Goal: Find contact information: Find contact information

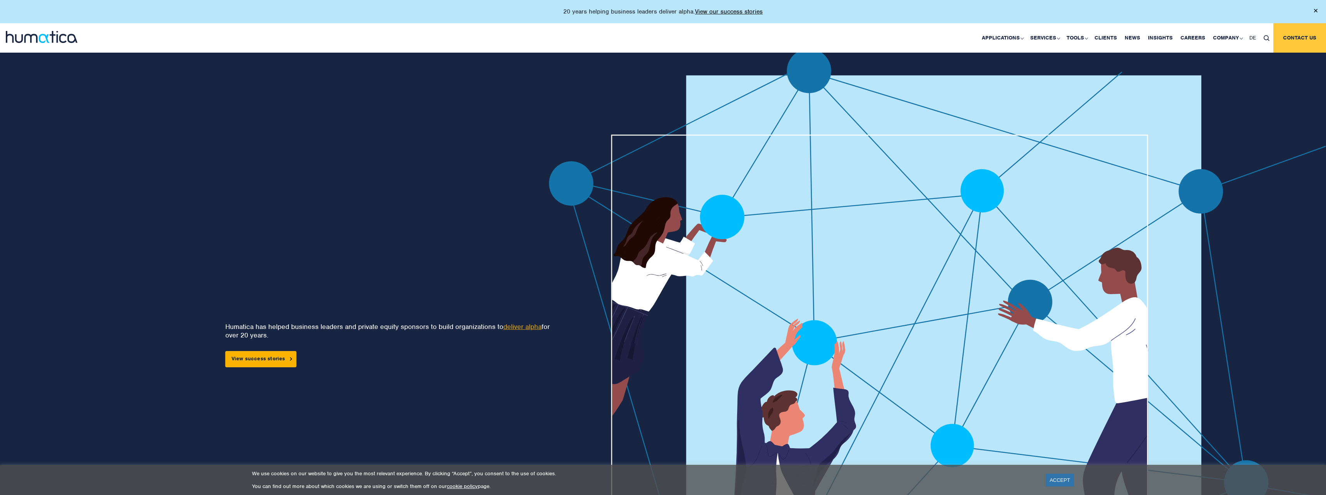
click at [1297, 32] on link "Contact us" at bounding box center [1299, 37] width 53 height 29
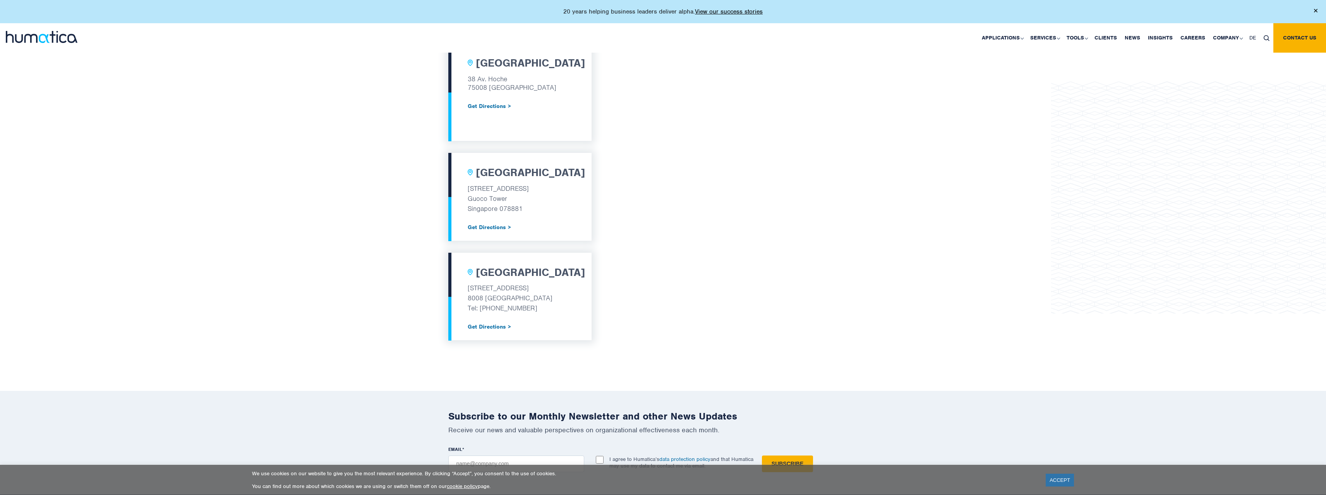
scroll to position [619, 0]
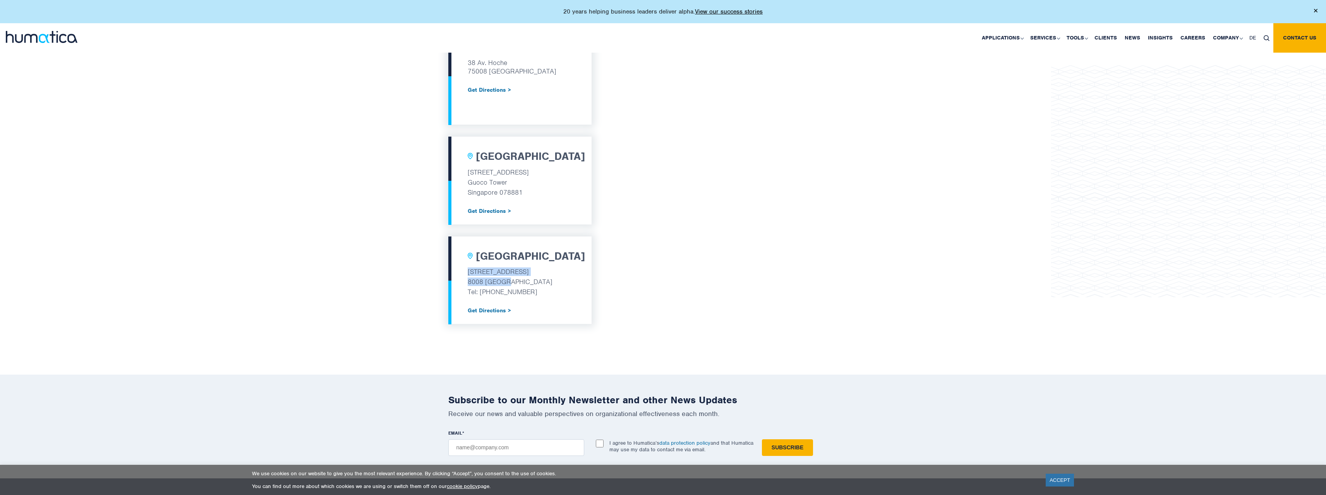
drag, startPoint x: 508, startPoint y: 283, endPoint x: 459, endPoint y: 271, distance: 50.9
click at [459, 271] on div "Zurich Wildbachstrasse 82 8008 Zurich Tel: +41 44 955 11 01 Get Directions >" at bounding box center [519, 280] width 143 height 87
copy div "Wildbachstrasse 82 8008 Zurich"
click at [1210, 83] on link "Our People" at bounding box center [1228, 84] width 96 height 18
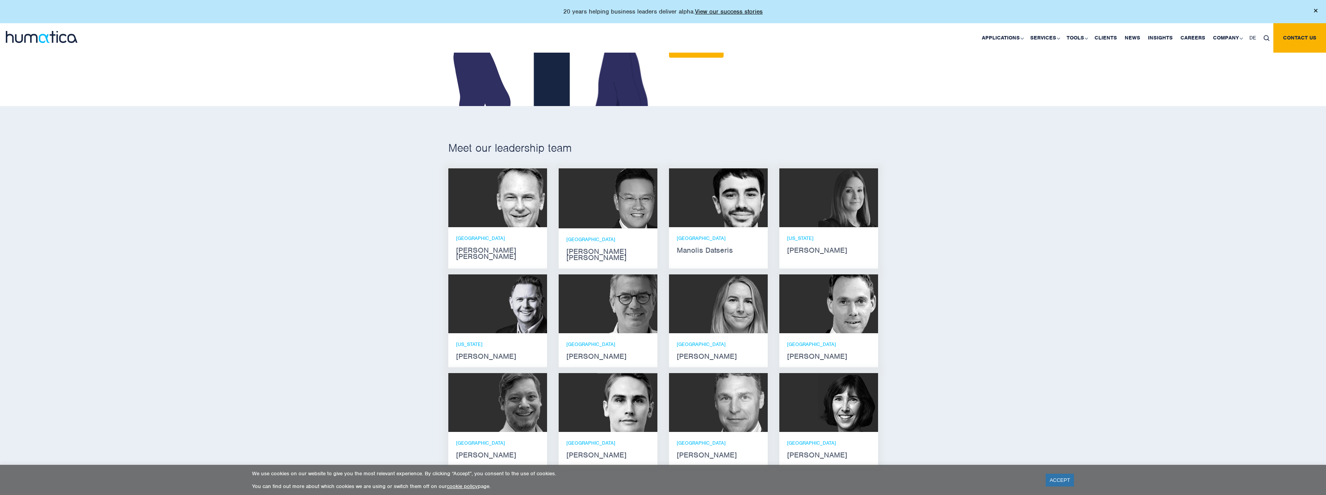
scroll to position [387, 0]
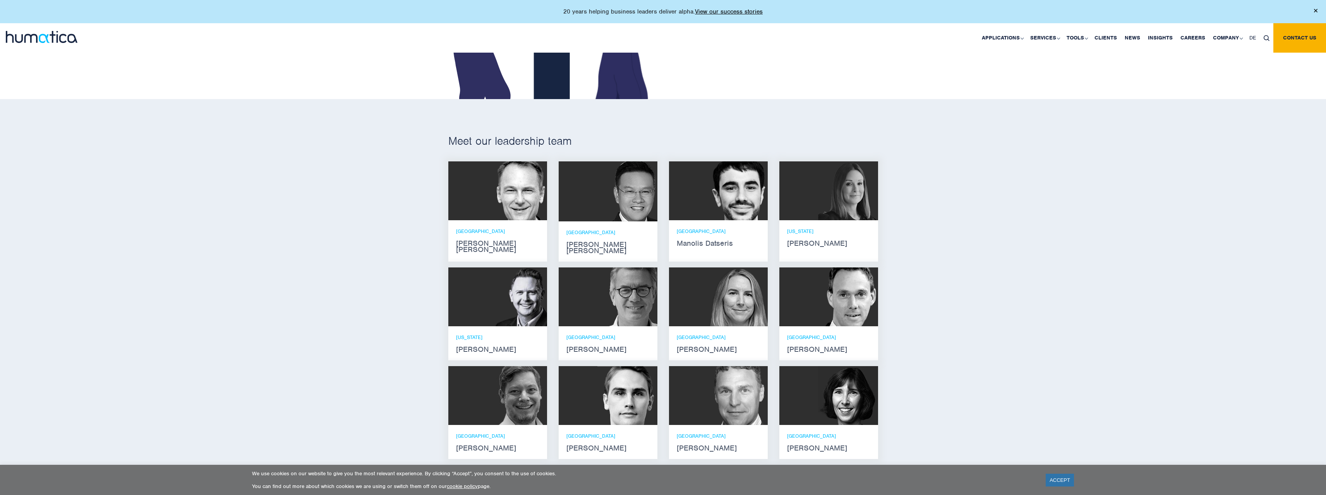
click at [482, 243] on strong "Andros Payne" at bounding box center [497, 246] width 83 height 12
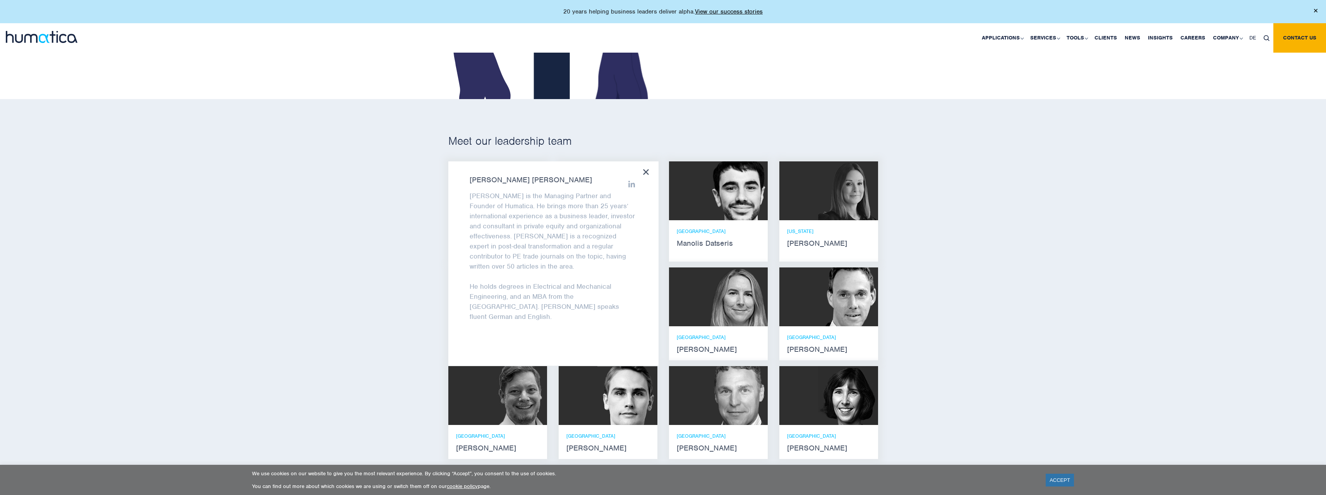
click at [864, 129] on div "Meet our leadership team Andros Payne He holds degrees in Electrical and Mechan…" at bounding box center [663, 299] width 1326 height 401
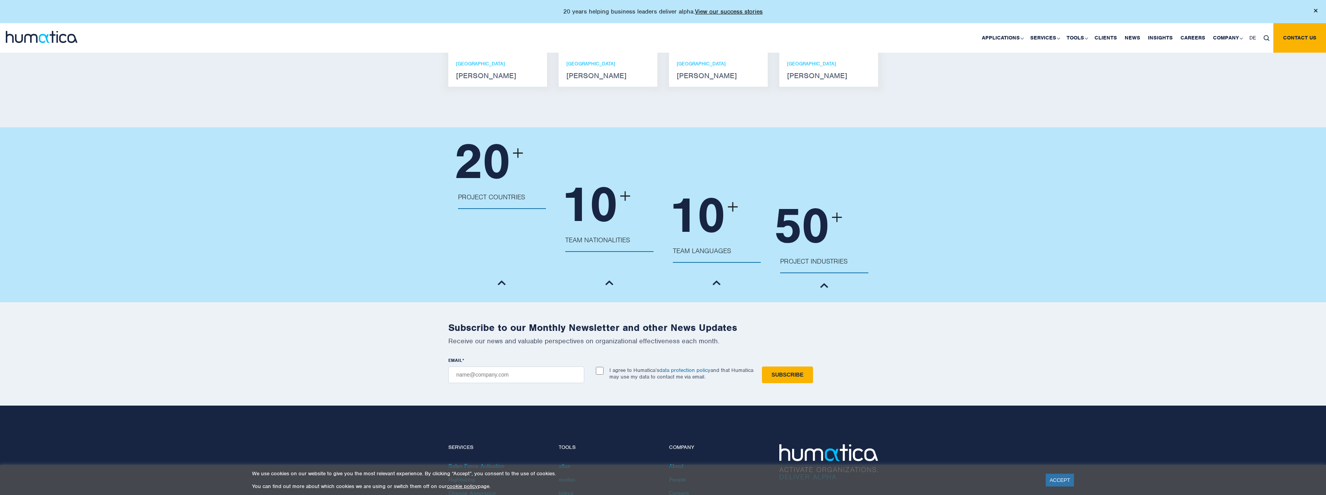
scroll to position [910, 0]
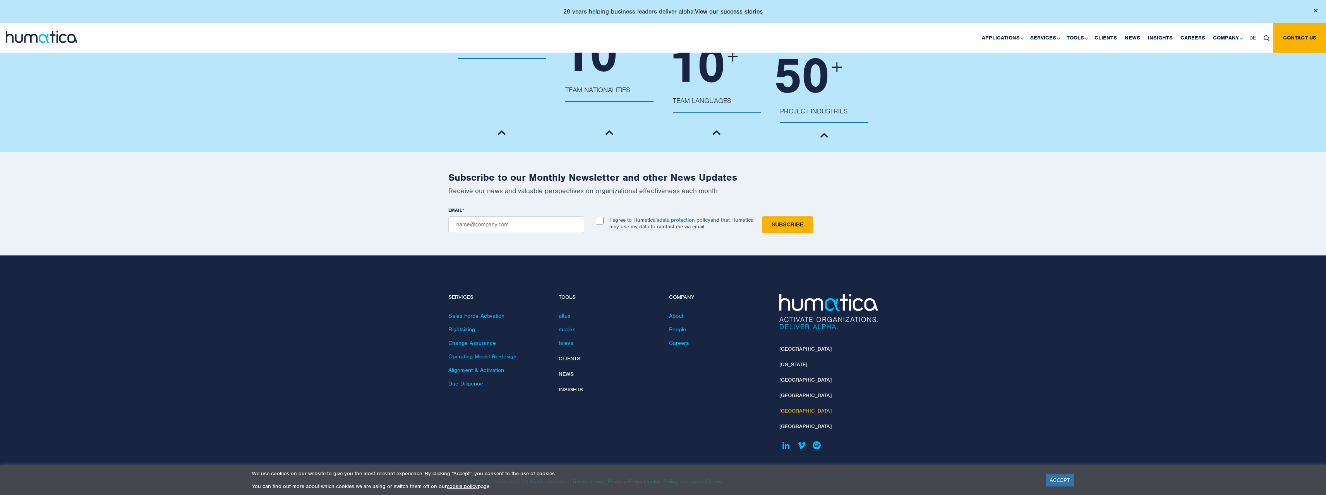
click at [780, 408] on link "[GEOGRAPHIC_DATA]" at bounding box center [805, 411] width 52 height 7
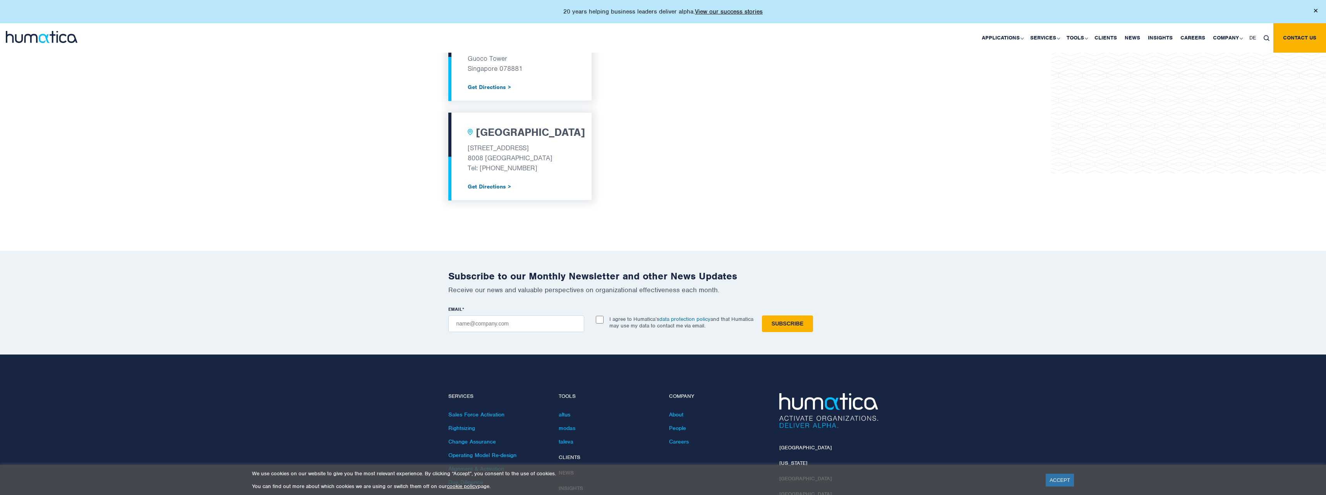
scroll to position [735, 0]
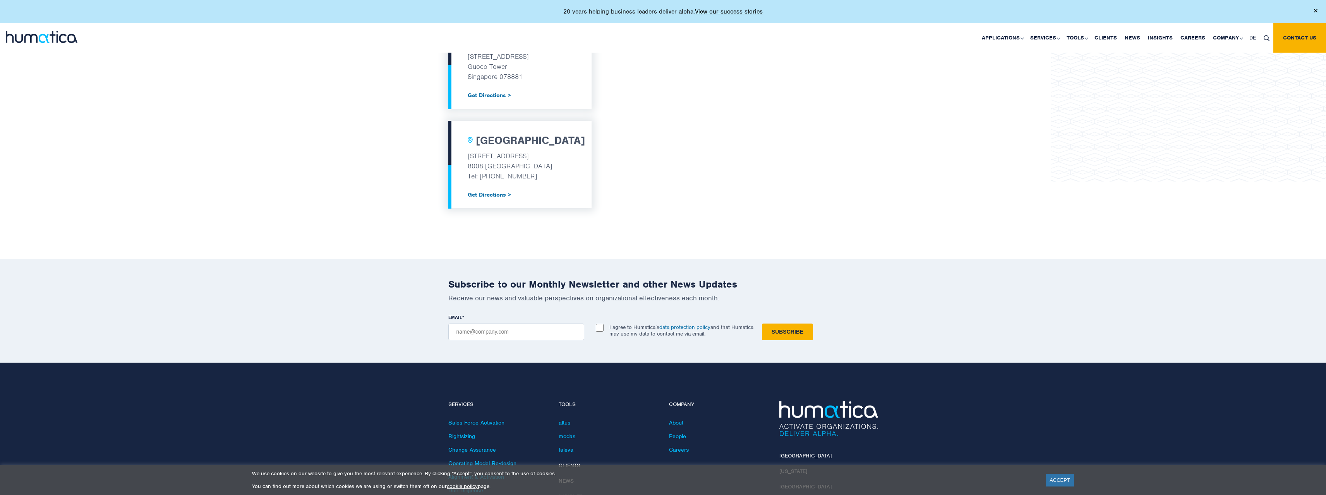
drag, startPoint x: 545, startPoint y: 179, endPoint x: 480, endPoint y: 176, distance: 65.9
click at [480, 176] on p "Tel: [PHONE_NUMBER]" at bounding box center [520, 176] width 105 height 10
copy p "[PHONE_NUMBER]"
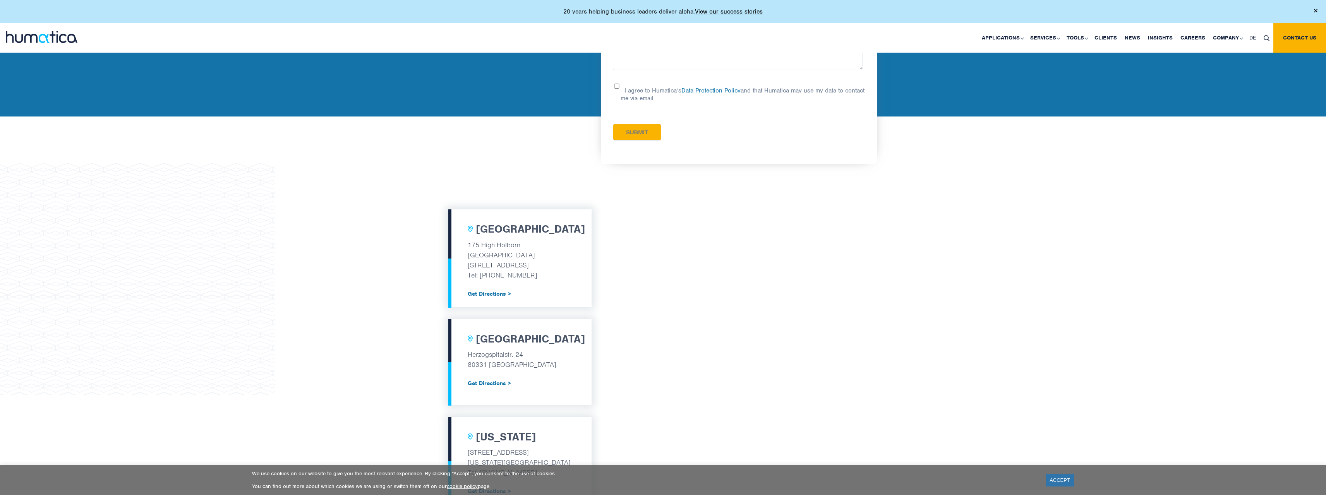
scroll to position [0, 0]
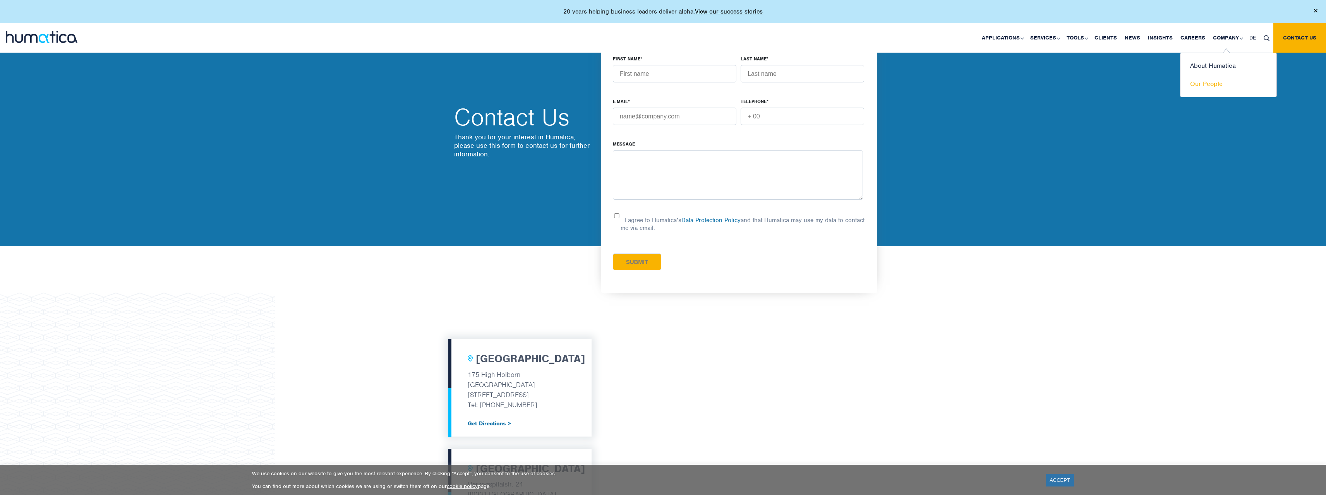
click at [1205, 82] on link "Our People" at bounding box center [1228, 84] width 96 height 18
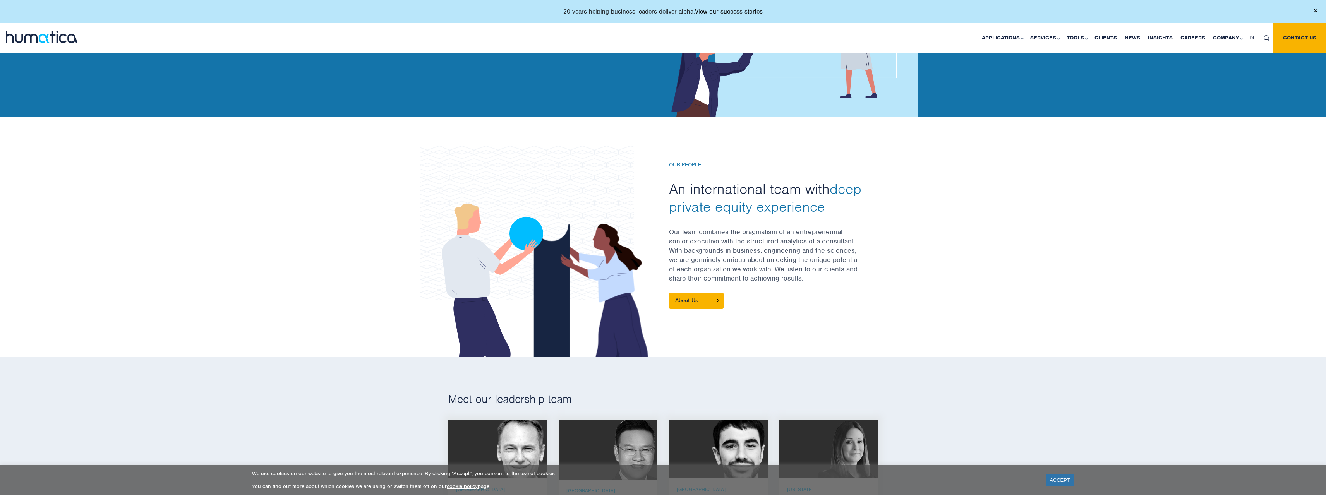
scroll to position [232, 0]
